Goal: Find specific page/section: Find specific page/section

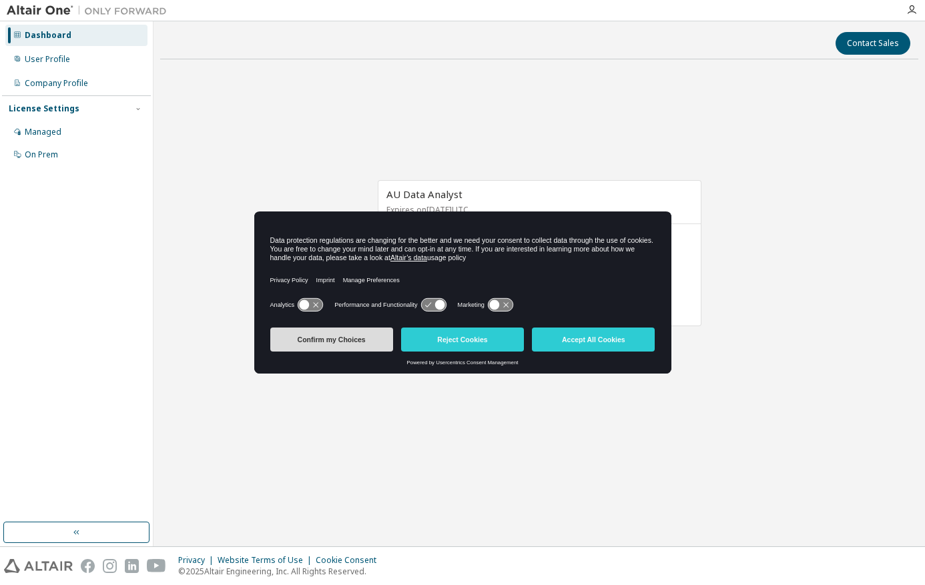
click at [338, 342] on button "Confirm my Choices" at bounding box center [331, 340] width 123 height 24
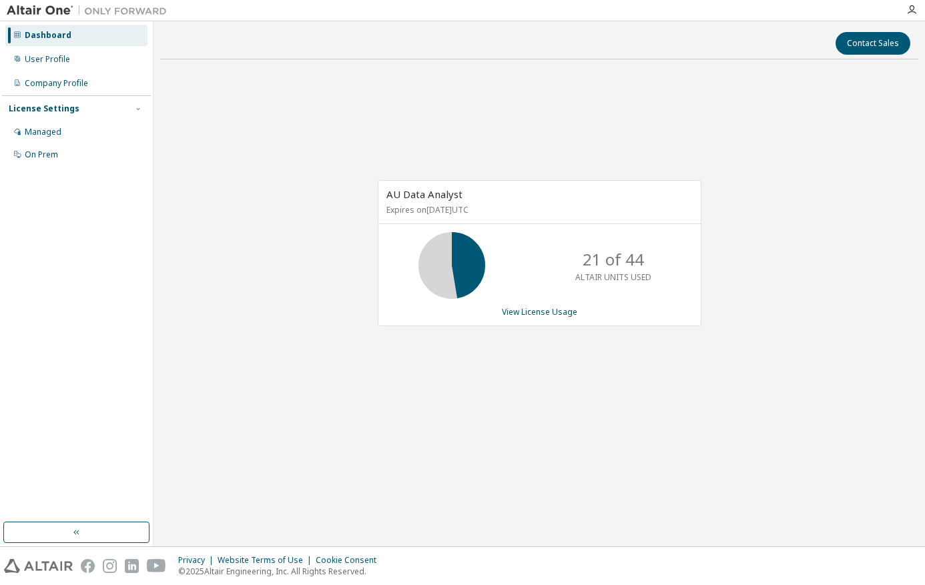
click at [866, 251] on div "AU Data Analyst Expires on November 14, 2025 UTC 21 of 44 ALTAIR UNITS USED Vie…" at bounding box center [539, 260] width 758 height 381
click at [826, 330] on div "AU Data Analyst Expires on November 14, 2025 UTC 0 of 44 ALTAIR UNITS USED View…" at bounding box center [539, 260] width 758 height 381
